Goal: Transaction & Acquisition: Purchase product/service

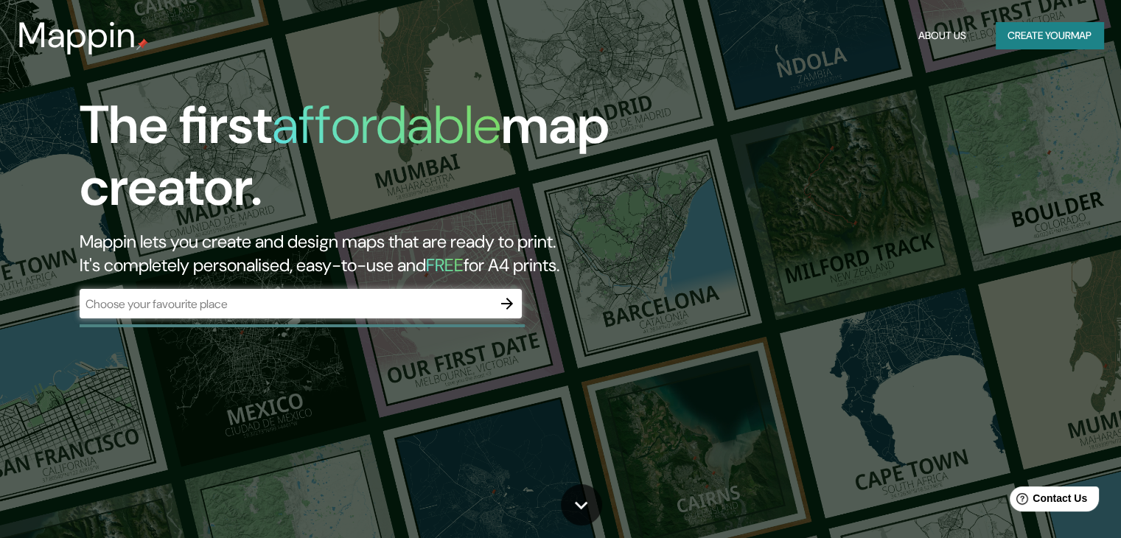
click at [377, 314] on div "​" at bounding box center [301, 303] width 442 height 29
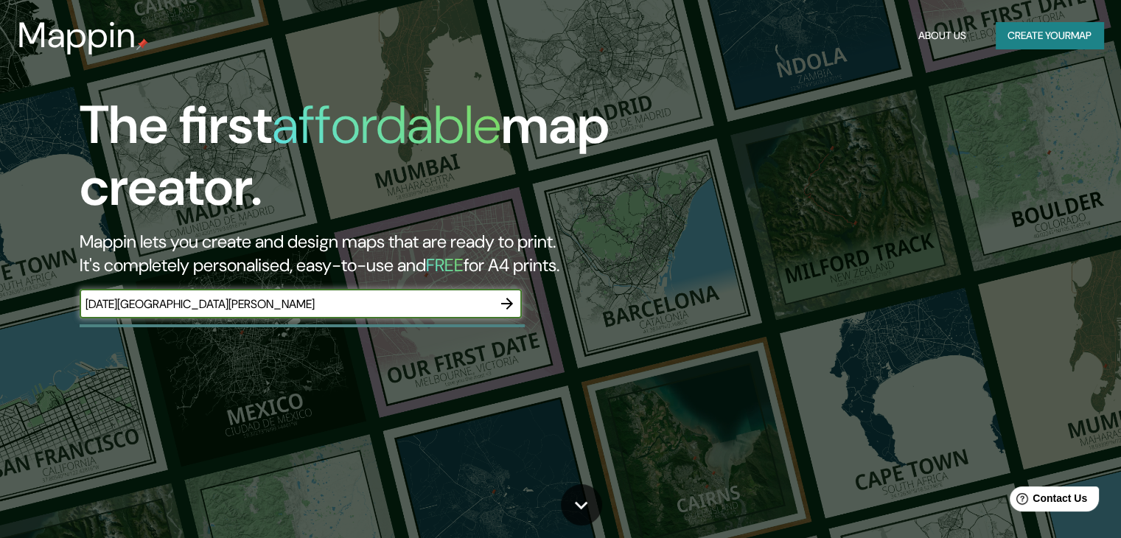
type input "[DATE][GEOGRAPHIC_DATA][PERSON_NAME]"
click at [501, 307] on icon "button" at bounding box center [507, 304] width 18 height 18
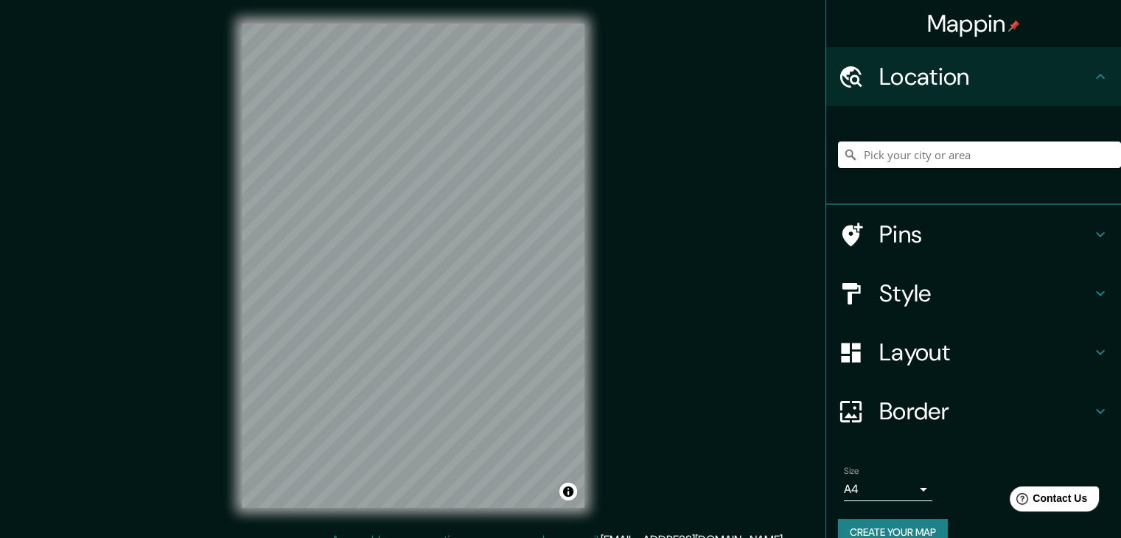
click at [908, 157] on input "Pick your city or area" at bounding box center [979, 155] width 283 height 27
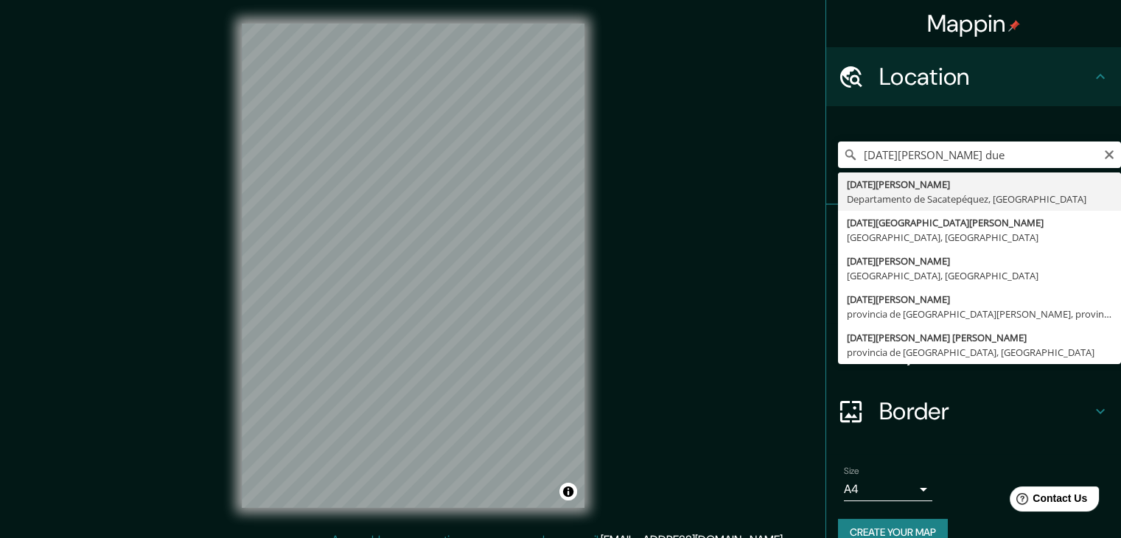
type input "[DATE][PERSON_NAME], Departamento de Sacatepéquez, [GEOGRAPHIC_DATA]"
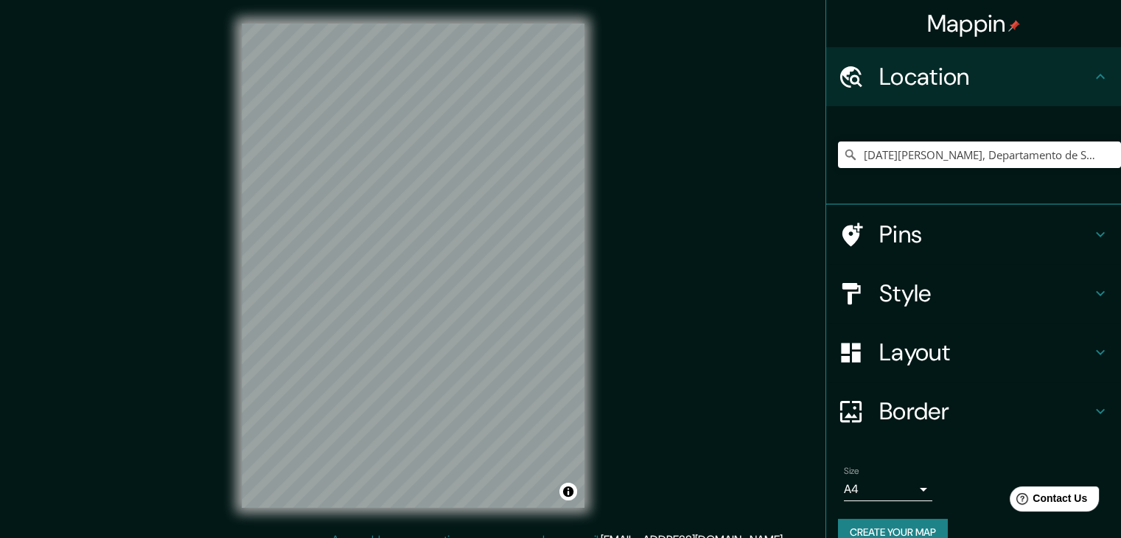
click at [891, 296] on h4 "Style" at bounding box center [985, 293] width 212 height 29
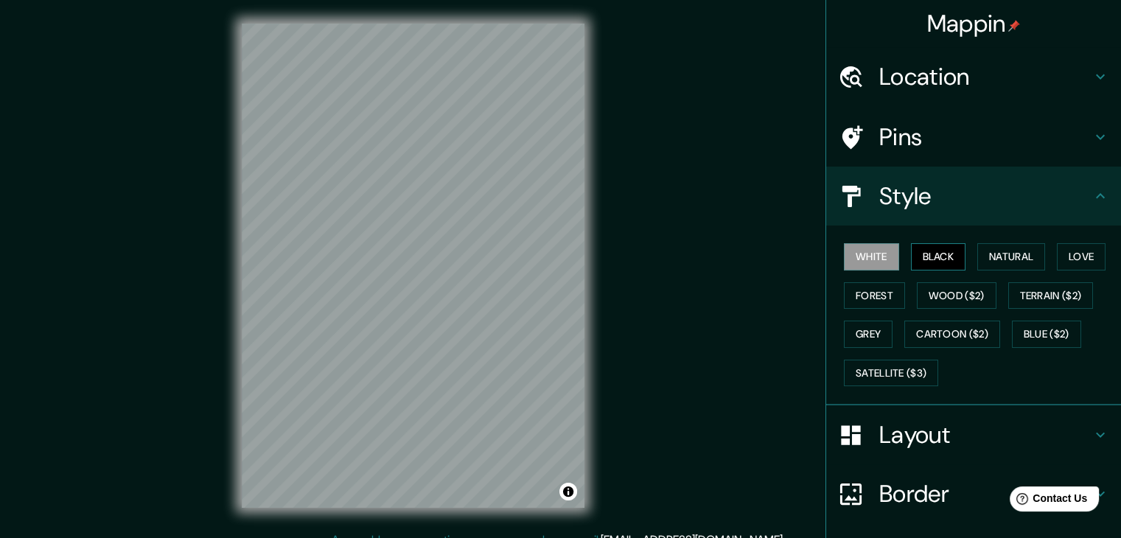
click at [922, 260] on button "Black" at bounding box center [938, 256] width 55 height 27
click at [942, 299] on button "Wood ($2)" at bounding box center [957, 295] width 80 height 27
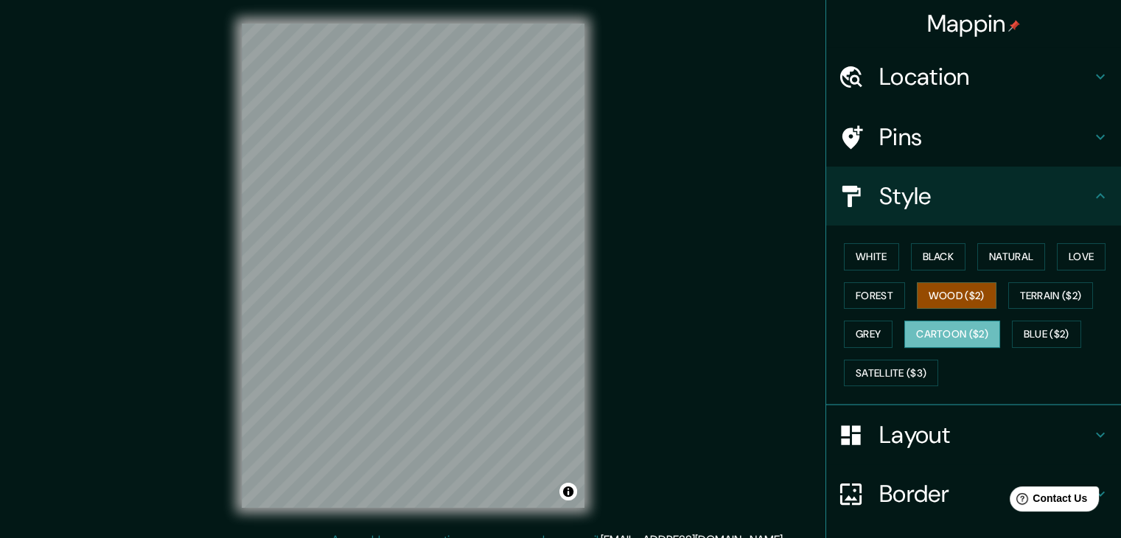
click at [958, 341] on button "Cartoon ($2)" at bounding box center [953, 334] width 96 height 27
click at [866, 336] on button "Grey" at bounding box center [868, 334] width 49 height 27
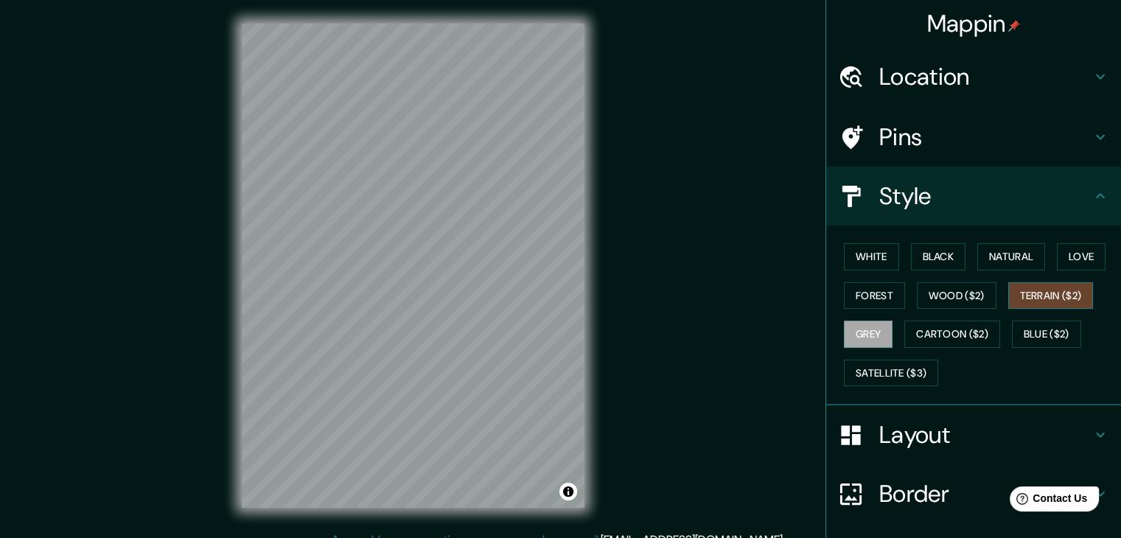
click at [1053, 285] on button "Terrain ($2)" at bounding box center [1051, 295] width 86 height 27
click at [871, 287] on button "Forest" at bounding box center [874, 295] width 61 height 27
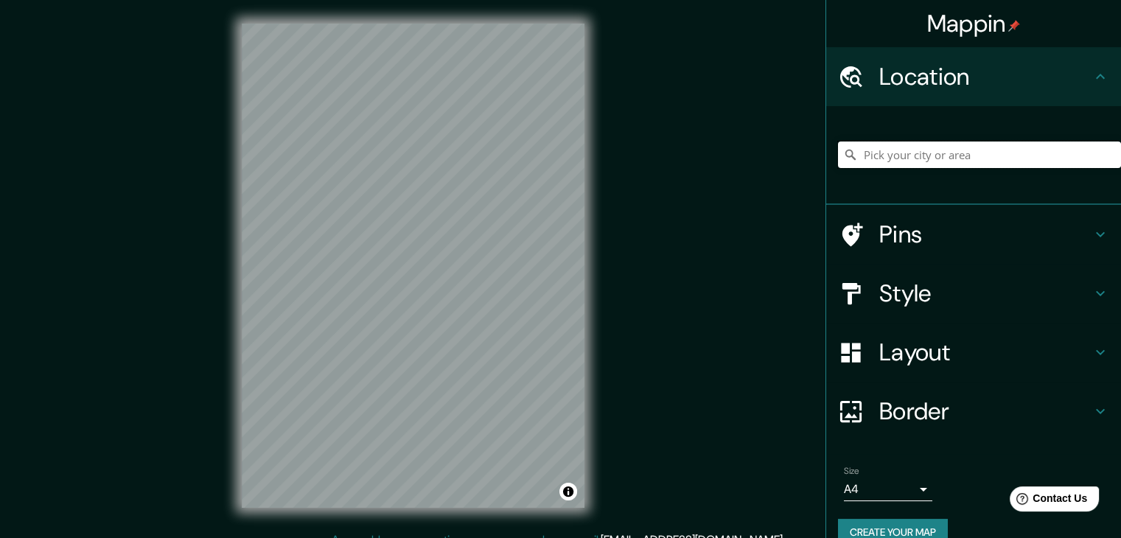
click at [1083, 148] on input "Pick your city or area" at bounding box center [979, 155] width 283 height 27
click at [1083, 156] on input "Pick your city or area" at bounding box center [979, 155] width 283 height 27
click at [1069, 157] on input "Pick your city or area" at bounding box center [979, 155] width 283 height 27
click at [433, 281] on div at bounding box center [437, 278] width 12 height 12
click at [1055, 160] on input "[DATE][PERSON_NAME], Departamento de Sacatepéquez, [GEOGRAPHIC_DATA]" at bounding box center [979, 155] width 283 height 27
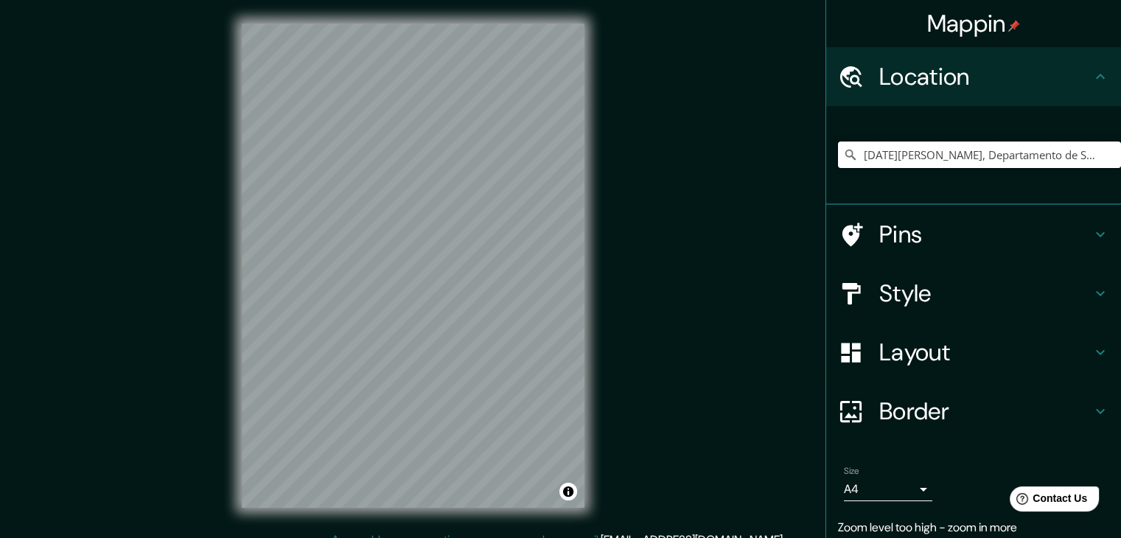
scroll to position [0, 100]
drag, startPoint x: 1083, startPoint y: 153, endPoint x: 1097, endPoint y: 158, distance: 14.7
click at [1097, 158] on input "[DATE][PERSON_NAME], Departamento de Sacatepéquez, [GEOGRAPHIC_DATA]" at bounding box center [979, 155] width 283 height 27
click at [1090, 157] on input "[DATE][PERSON_NAME], Departamento de Sacatepéquez, [GEOGRAPHIC_DATA]" at bounding box center [979, 155] width 283 height 27
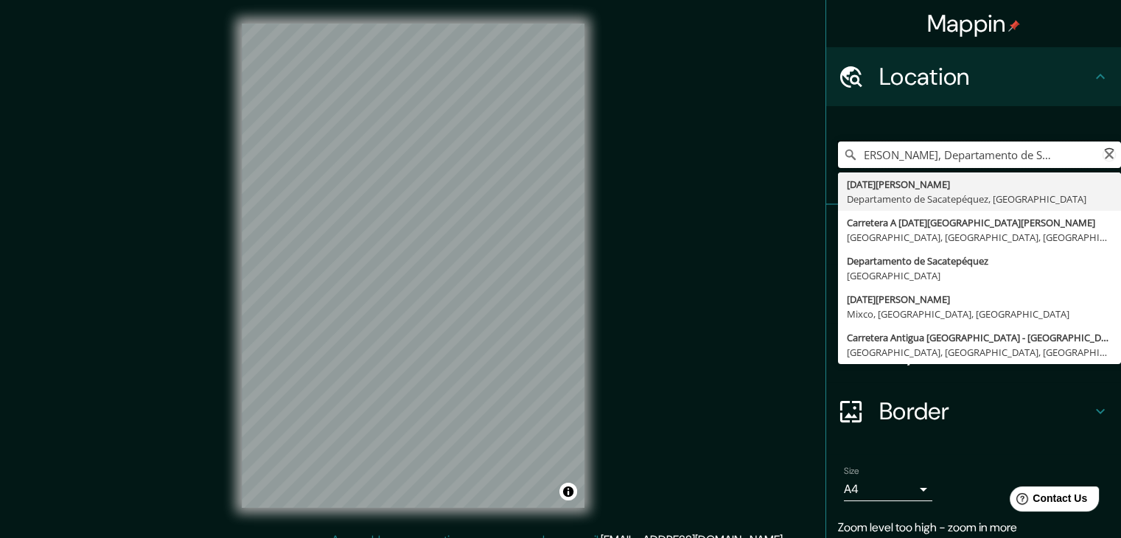
scroll to position [0, 41]
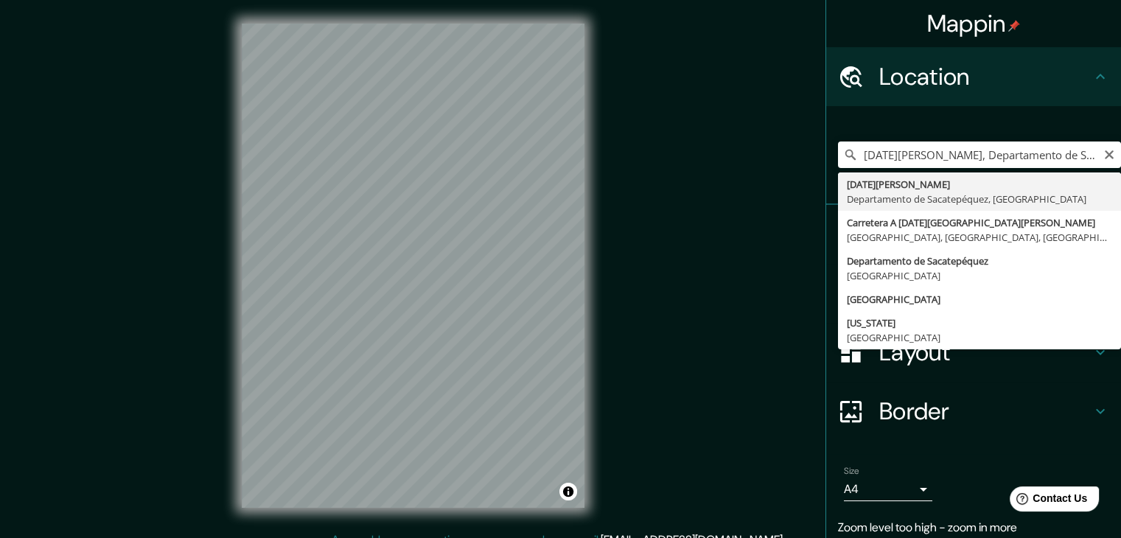
type input "[DATE][PERSON_NAME], Departamento de Sacatepéquez, [GEOGRAPHIC_DATA]"
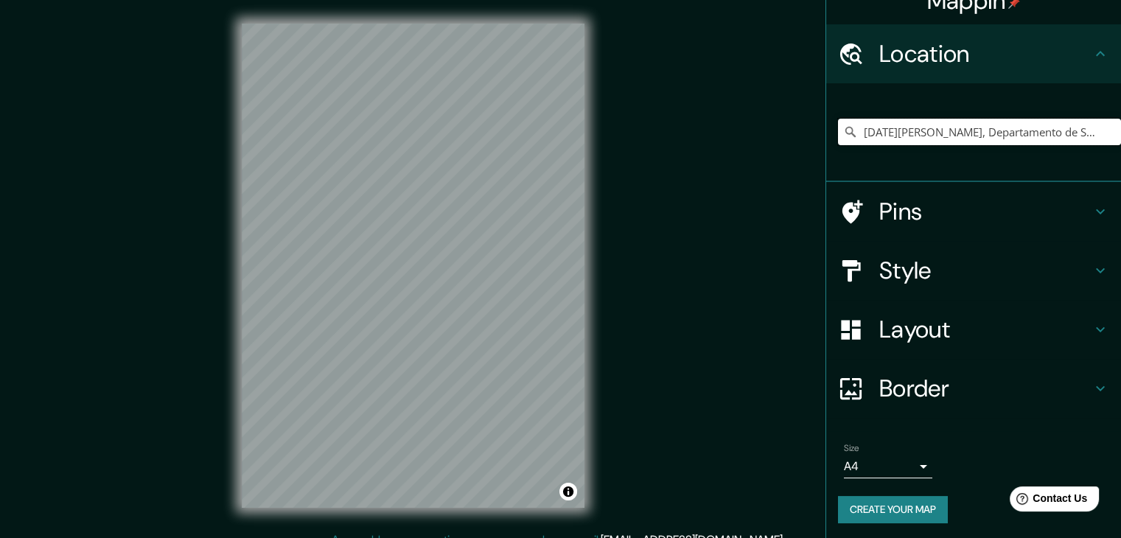
scroll to position [25, 0]
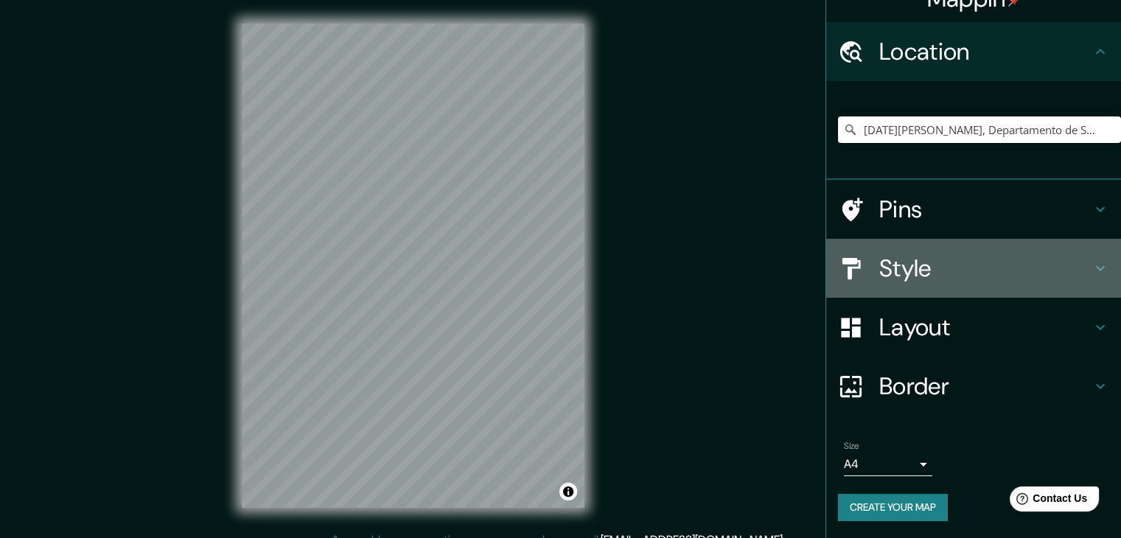
click at [938, 278] on h4 "Style" at bounding box center [985, 268] width 212 height 29
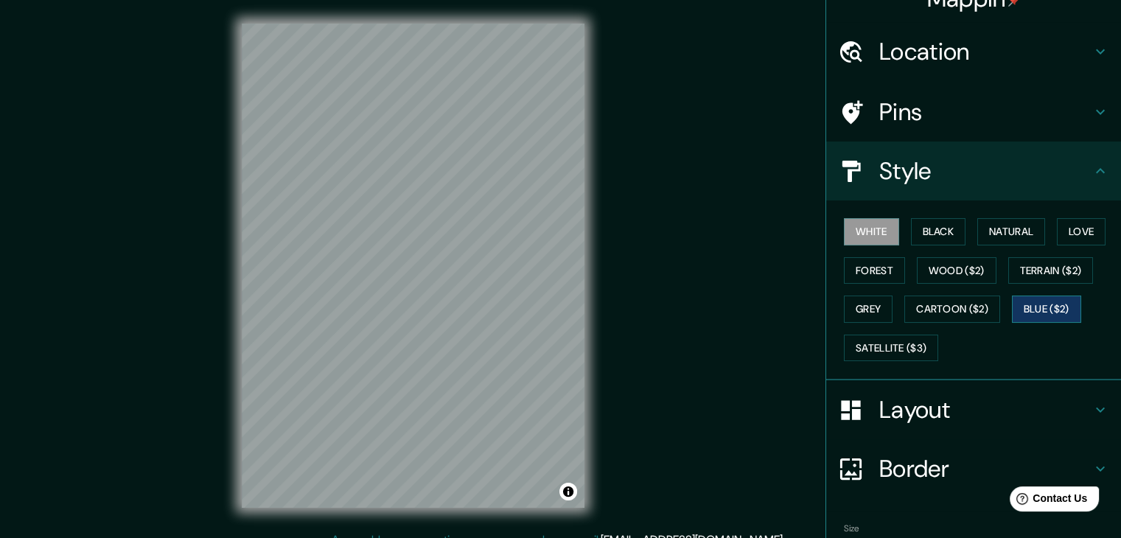
click at [1038, 313] on button "Blue ($2)" at bounding box center [1046, 309] width 69 height 27
click at [904, 352] on button "Satellite ($3)" at bounding box center [891, 348] width 94 height 27
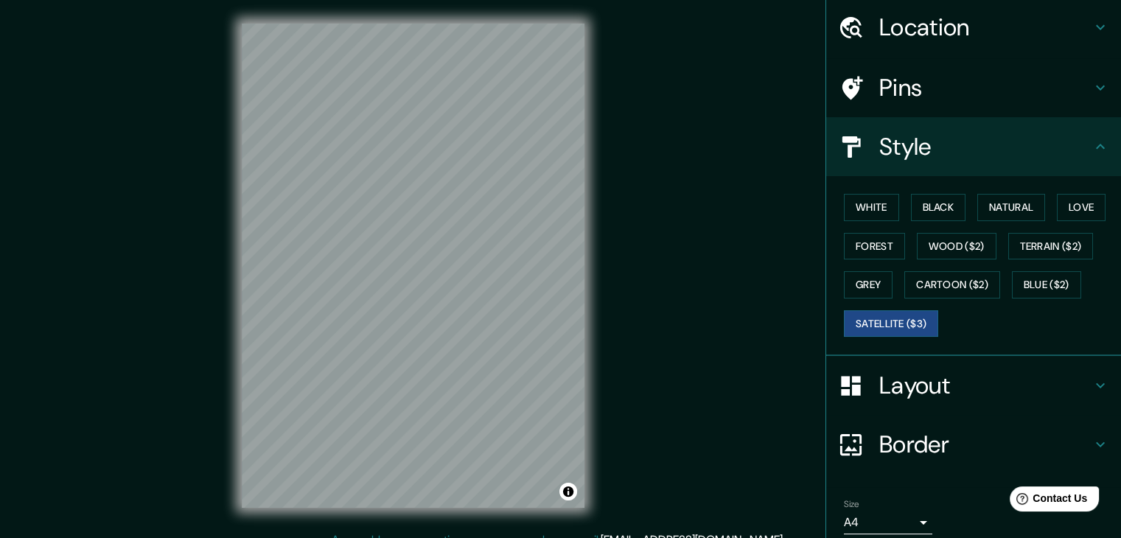
scroll to position [106, 0]
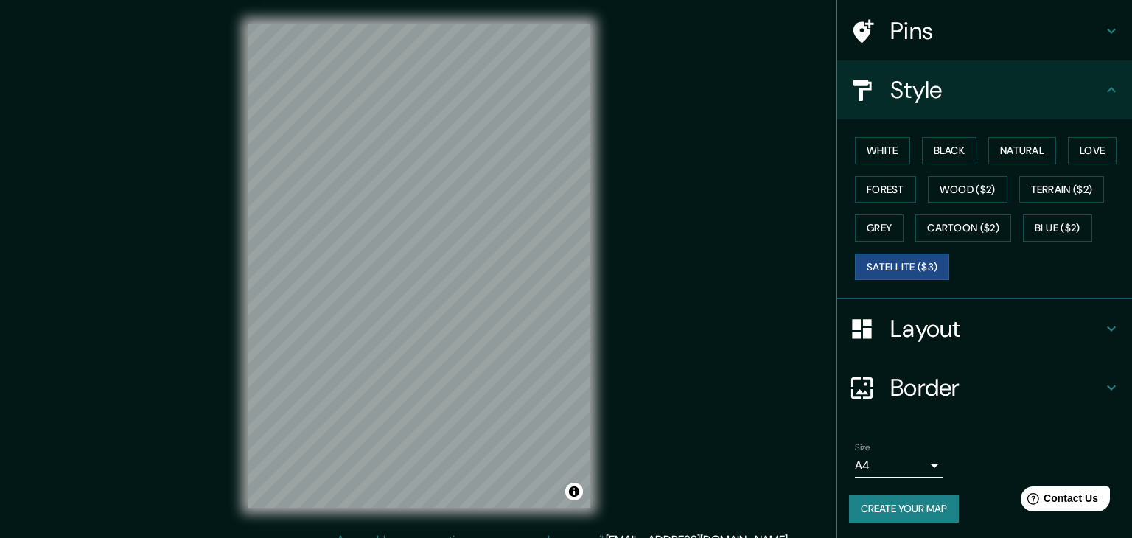
click at [902, 468] on body "Mappin Location San Miguel Dueñas, Departamento de Sacatepéquez, Guatemala Pins…" at bounding box center [566, 269] width 1132 height 538
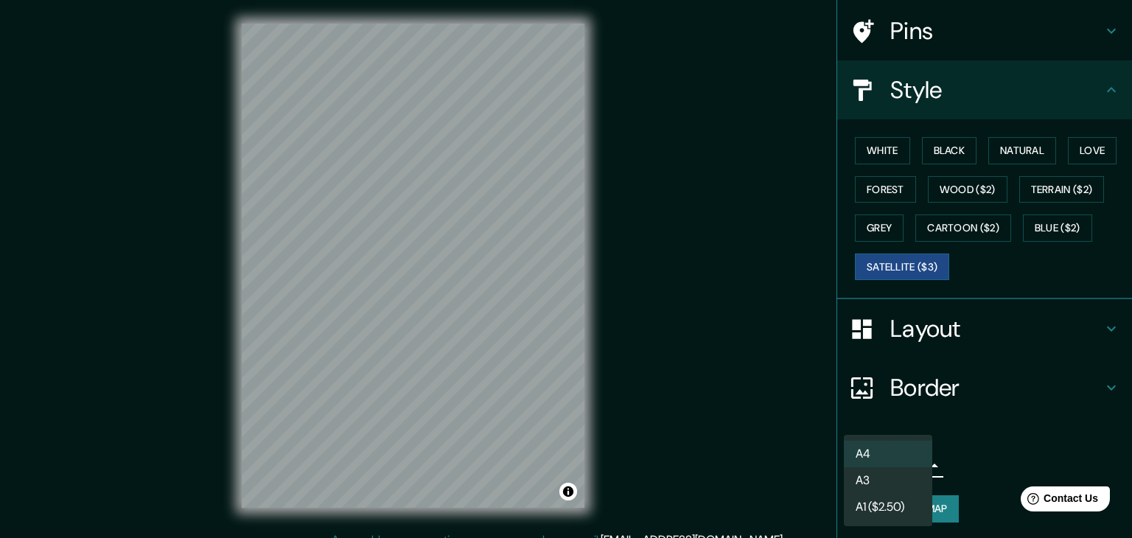
click at [892, 500] on li "A1 ($2.50)" at bounding box center [888, 507] width 88 height 27
type input "a3"
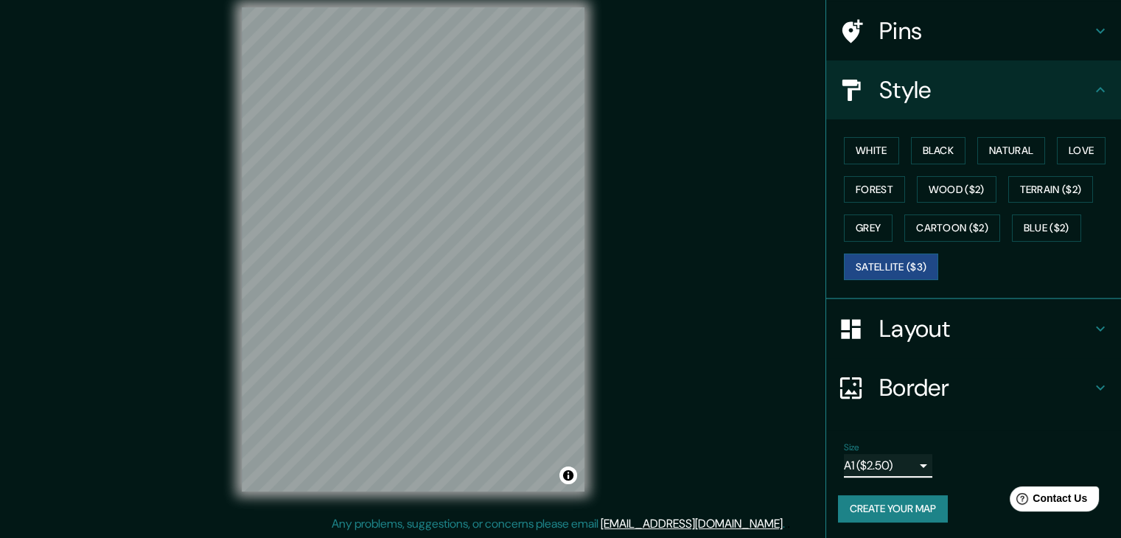
scroll to position [17, 0]
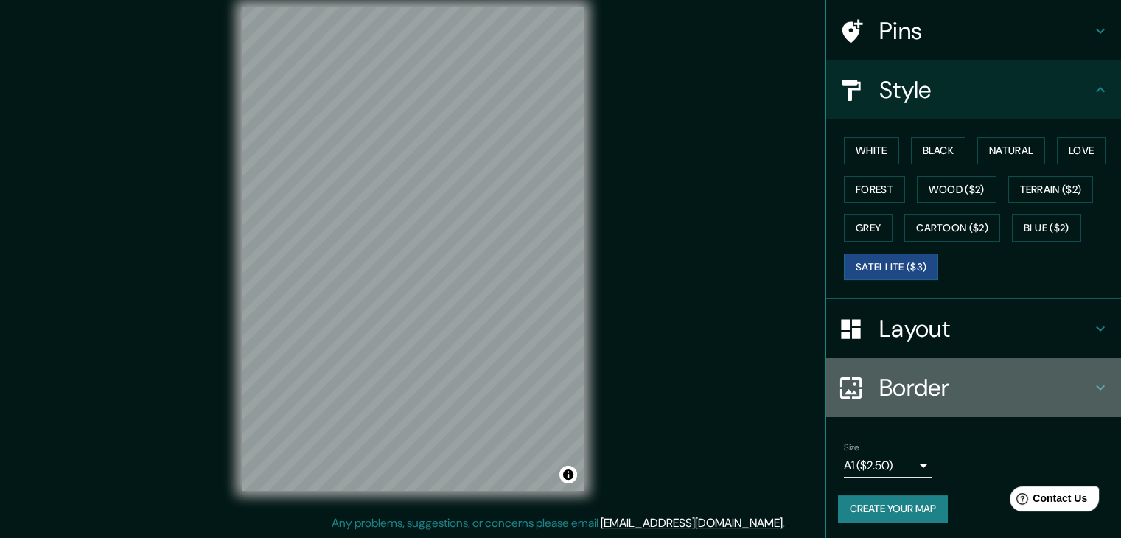
click at [902, 381] on h4 "Border" at bounding box center [985, 387] width 212 height 29
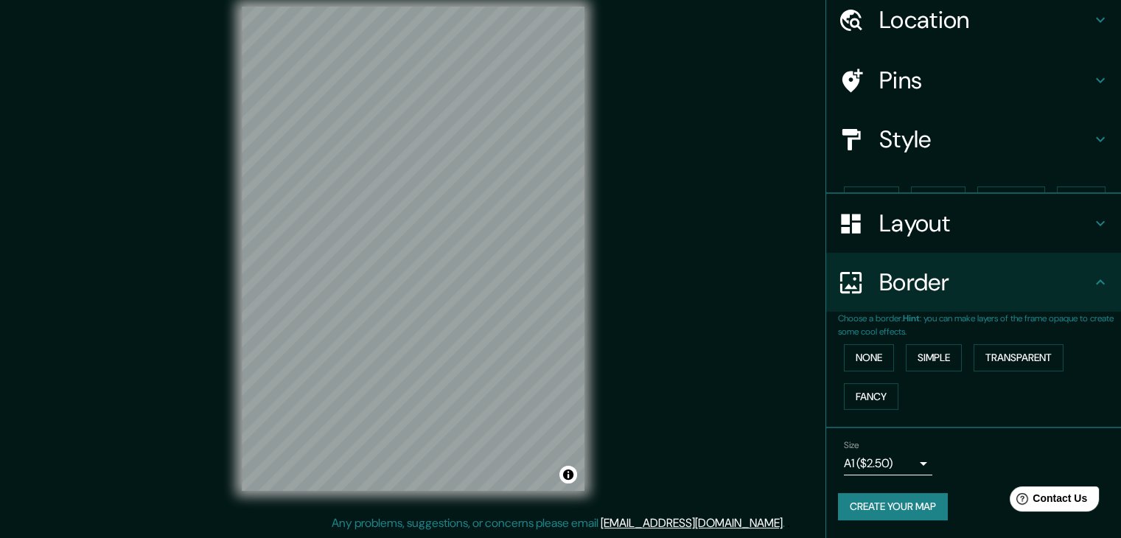
scroll to position [31, 0]
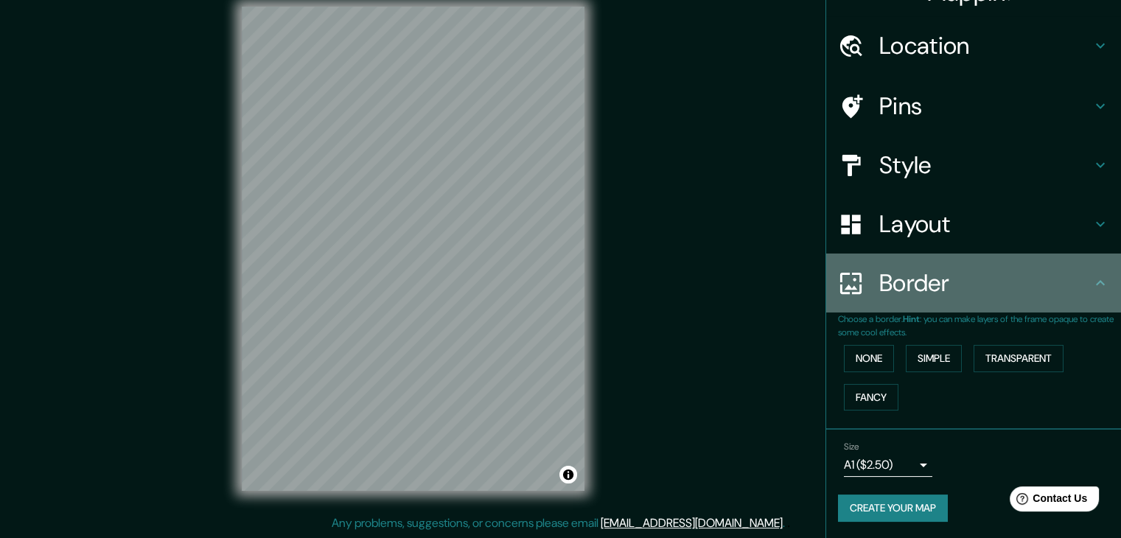
click at [855, 290] on div at bounding box center [858, 284] width 41 height 26
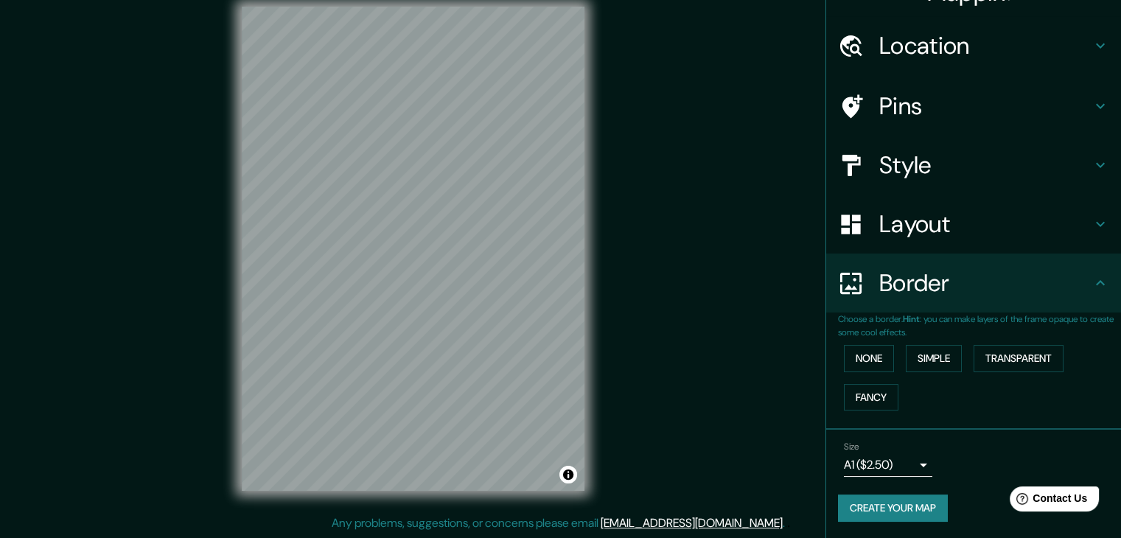
click at [881, 226] on h4 "Layout" at bounding box center [985, 223] width 212 height 29
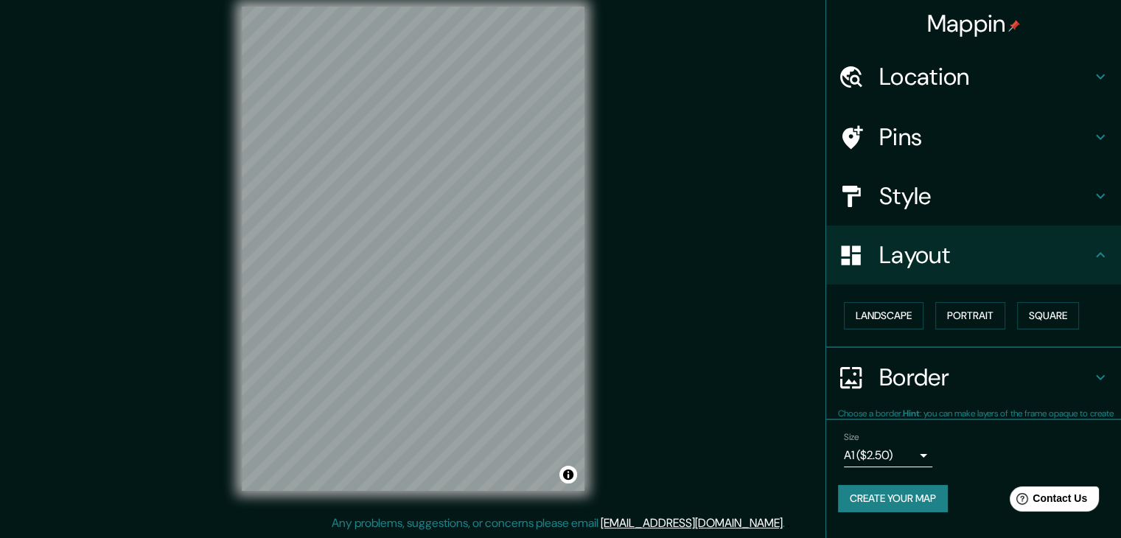
scroll to position [0, 0]
click at [891, 310] on button "Landscape" at bounding box center [884, 315] width 80 height 27
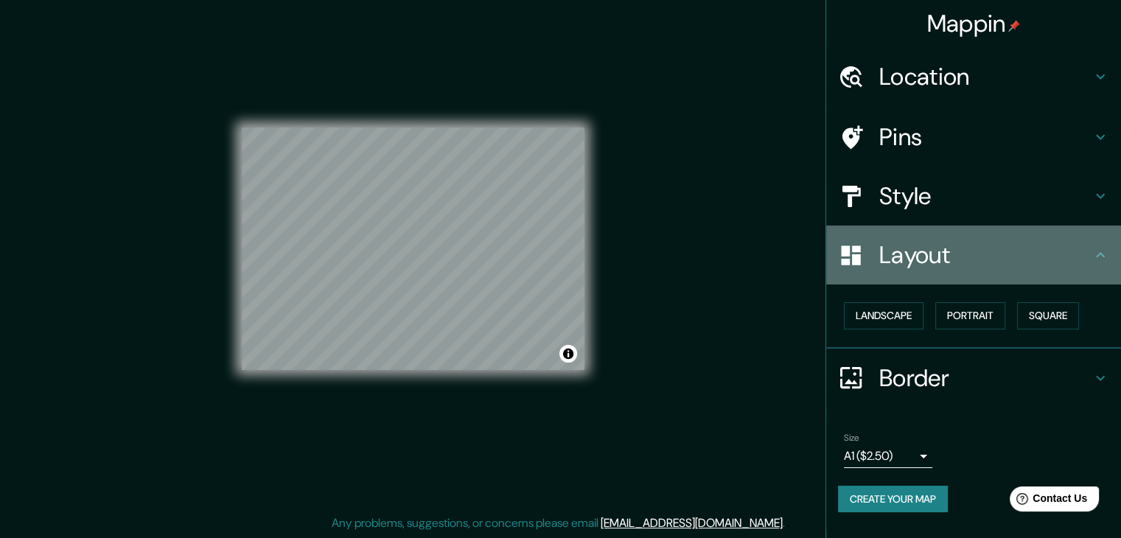
click at [1031, 270] on div "Layout" at bounding box center [973, 255] width 295 height 59
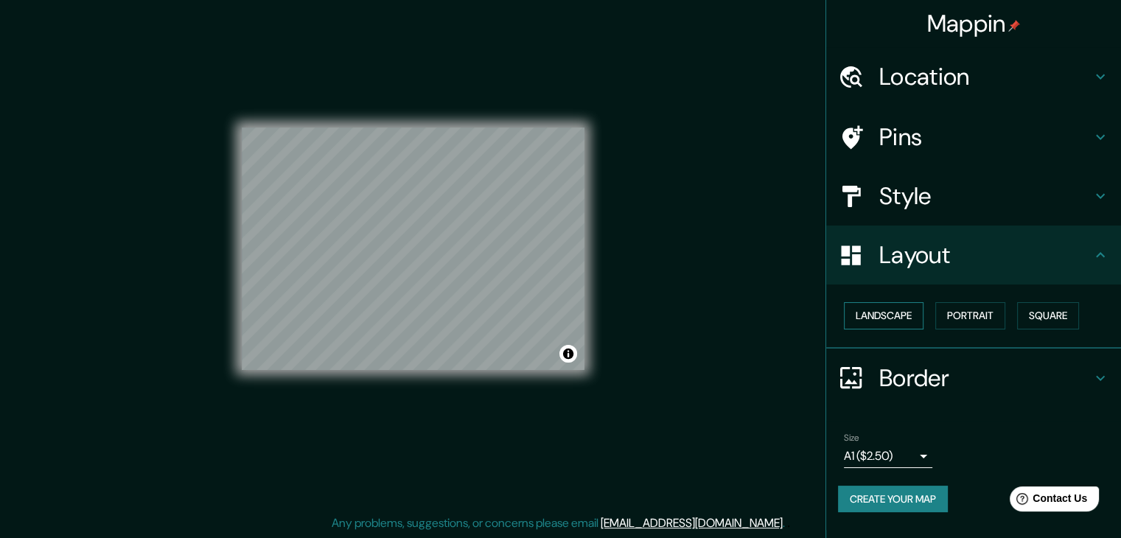
click at [885, 316] on button "Landscape" at bounding box center [884, 315] width 80 height 27
click at [985, 320] on button "Portrait" at bounding box center [970, 315] width 70 height 27
